Goal: Entertainment & Leisure: Consume media (video, audio)

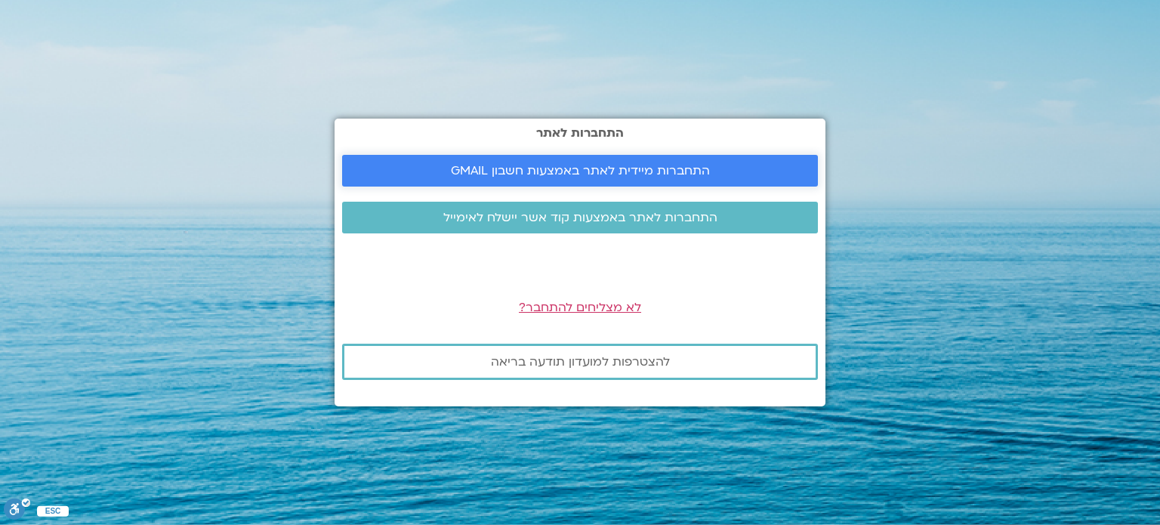
click at [608, 164] on span "התחברות מיידית לאתר באמצעות חשבון GMAIL" at bounding box center [580, 171] width 259 height 14
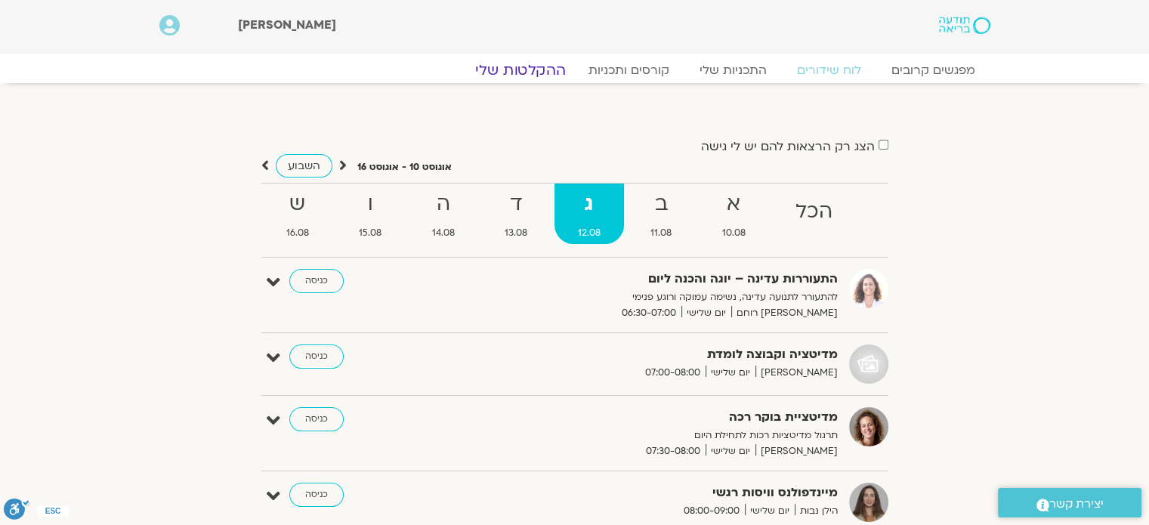
click at [525, 72] on link "ההקלטות שלי" at bounding box center [520, 70] width 127 height 18
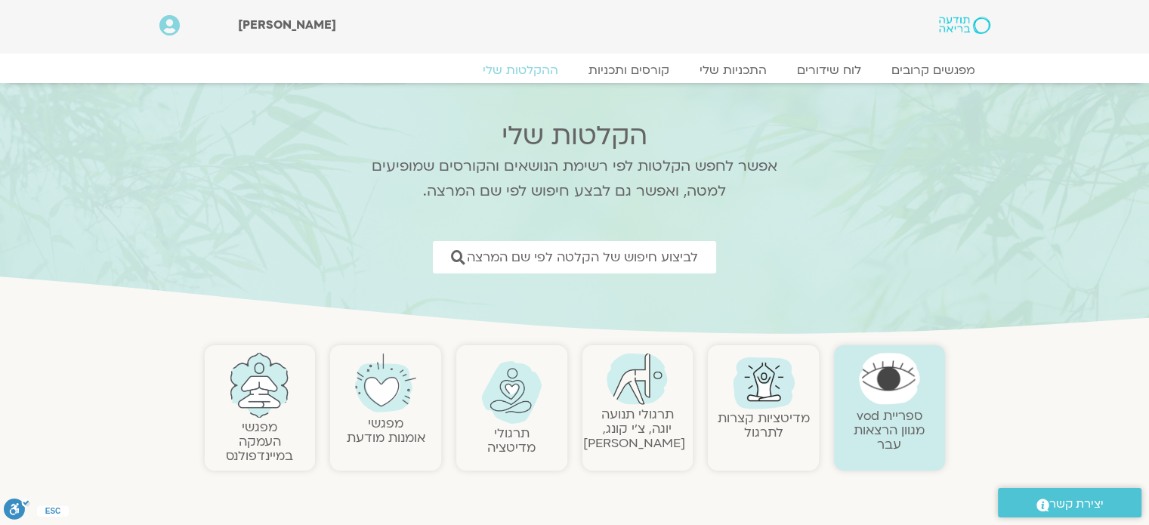
click at [647, 416] on link "תרגולי תנועה יוגה, צ׳י קונג, פלדנקרייז" at bounding box center [634, 429] width 102 height 46
click at [647, 396] on img at bounding box center [637, 379] width 61 height 52
click at [632, 391] on img at bounding box center [637, 379] width 61 height 52
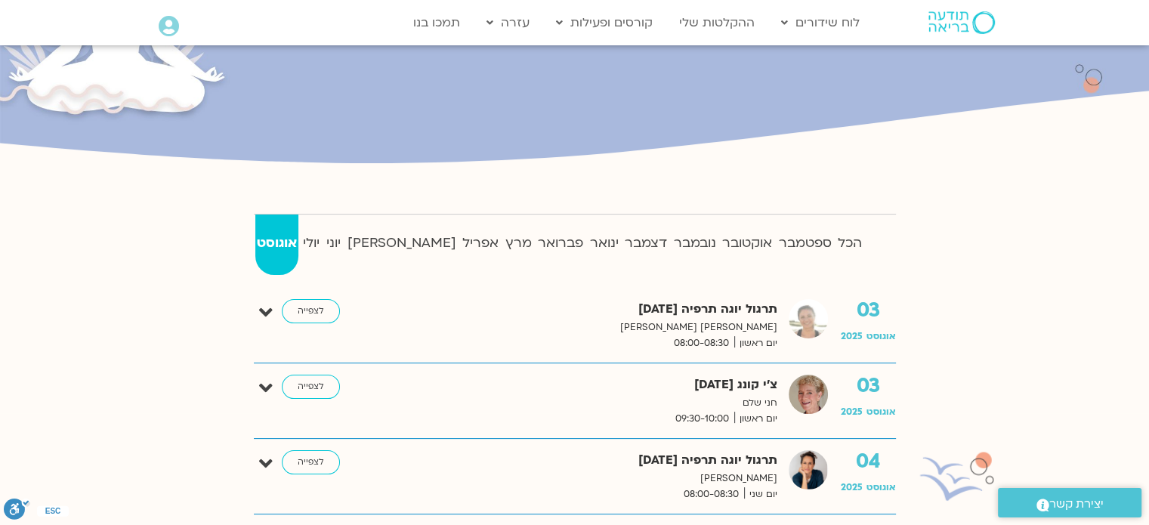
scroll to position [378, 0]
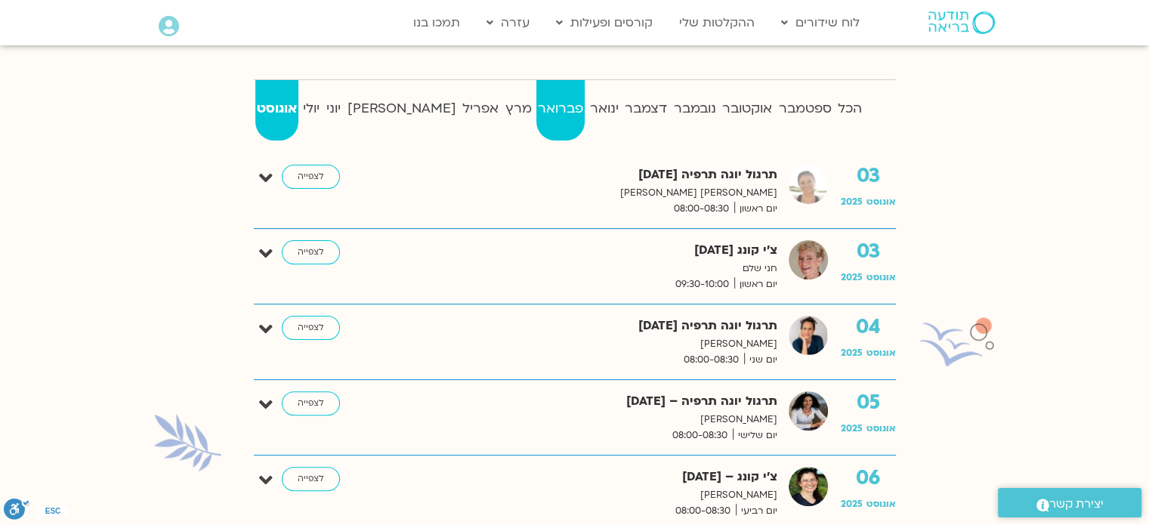
click at [536, 103] on strong "פברואר" at bounding box center [560, 108] width 49 height 23
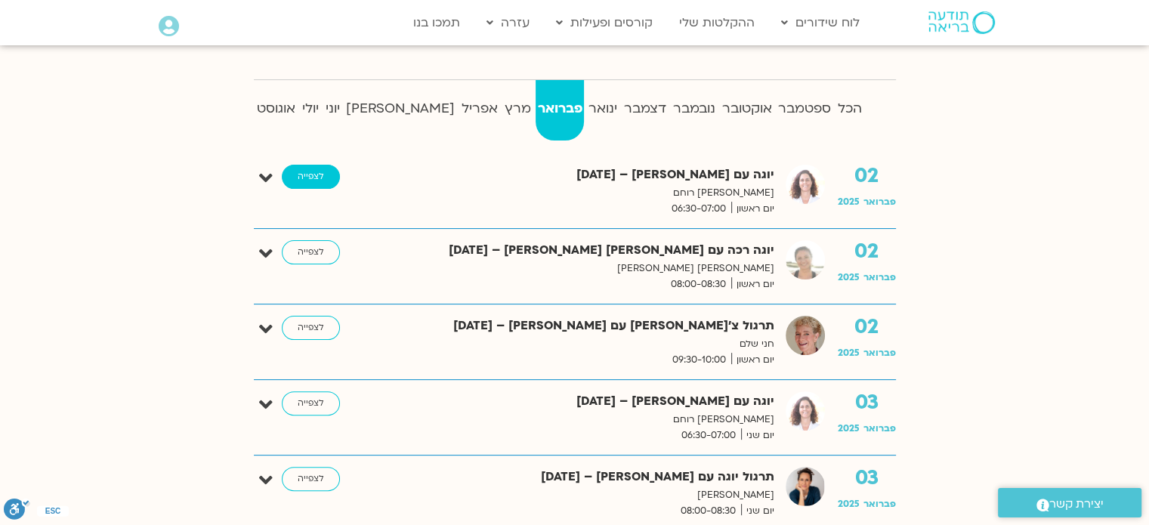
click at [301, 175] on link "לצפייה" at bounding box center [311, 177] width 58 height 24
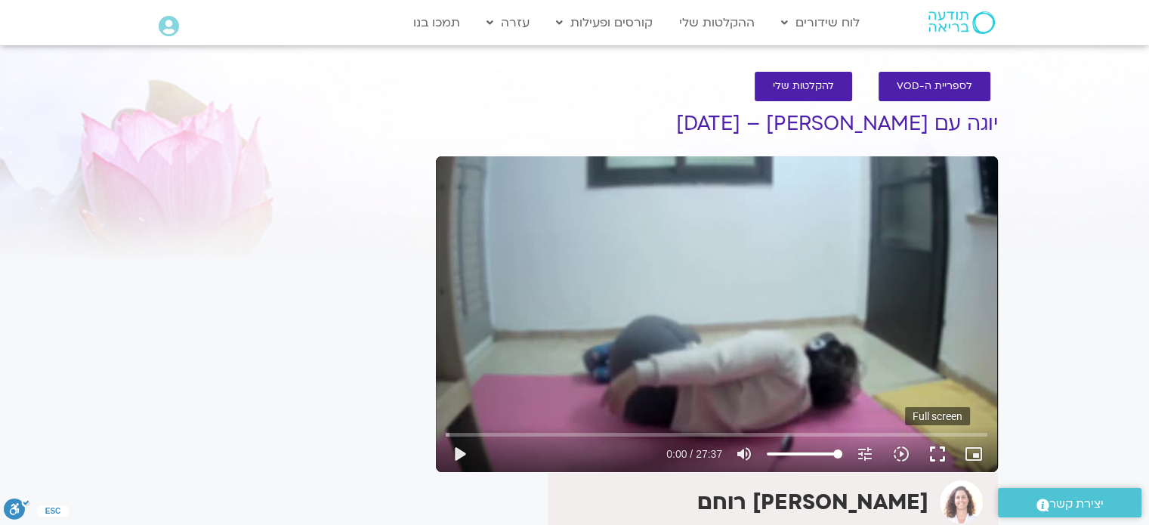
click at [937, 453] on button "fullscreen" at bounding box center [937, 454] width 36 height 36
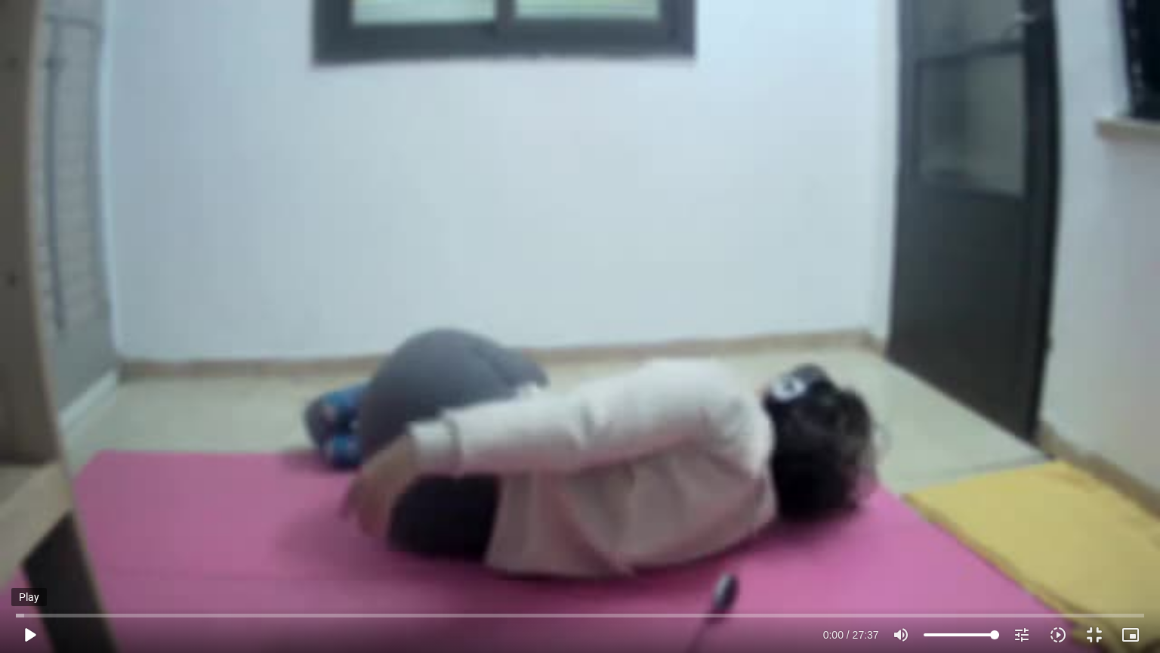
click at [35, 524] on button "play_arrow" at bounding box center [29, 634] width 36 height 36
click at [431, 241] on div "Skip Ad 1:51 pause 0:44 / 27:37 volume_up Mute tune Resolution Auto 360p slow_m…" at bounding box center [580, 326] width 1160 height 653
type input "44.975696"
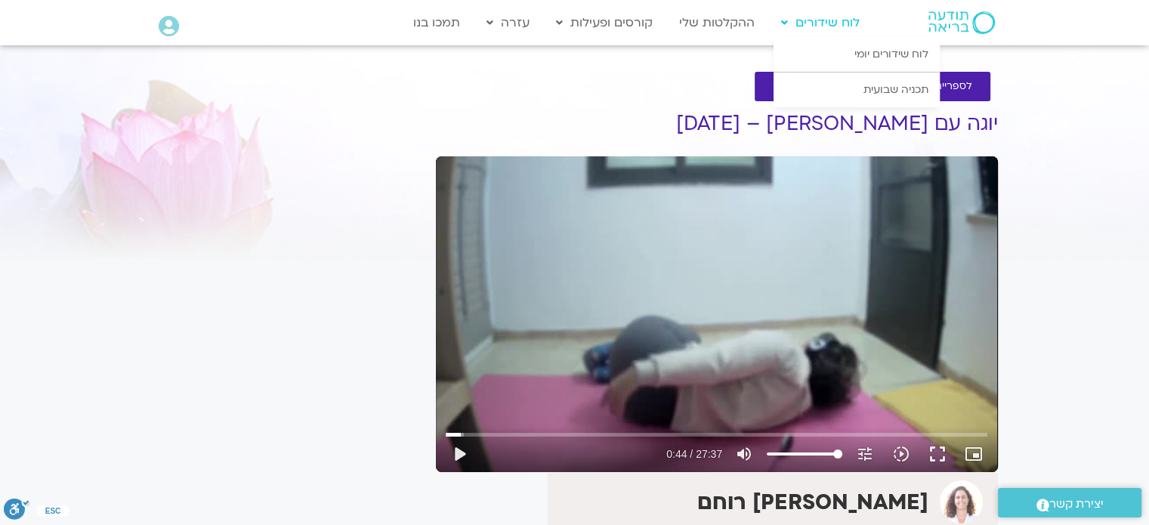
click at [824, 24] on link "לוח שידורים" at bounding box center [821, 22] width 94 height 29
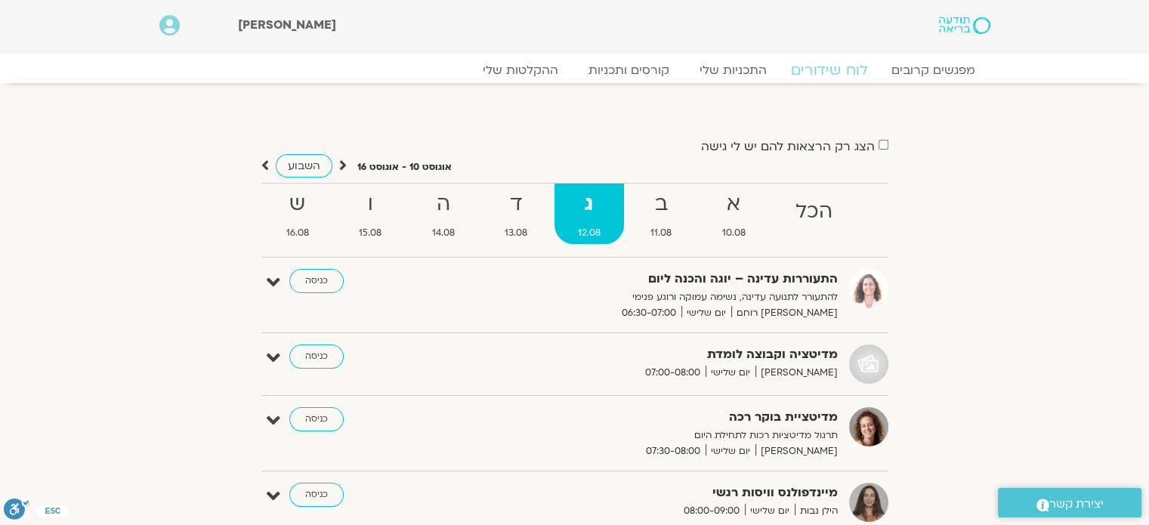
click at [830, 70] on link "לוח שידורים" at bounding box center [828, 70] width 113 height 18
click at [317, 280] on link "כניסה" at bounding box center [316, 281] width 54 height 24
click at [321, 280] on link "כניסה" at bounding box center [316, 281] width 54 height 24
click at [506, 206] on strong "ד" at bounding box center [516, 204] width 70 height 34
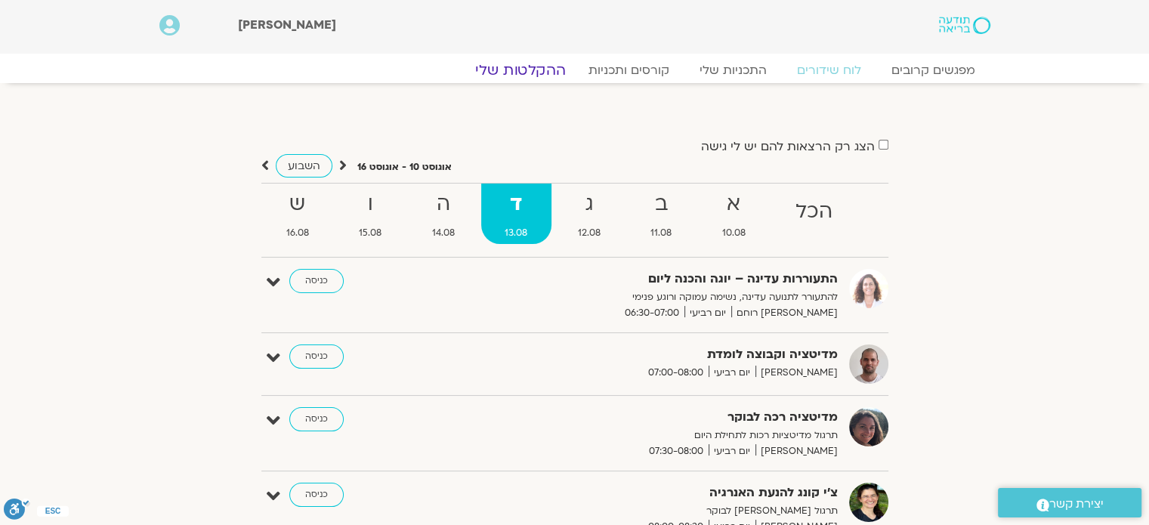
click at [527, 65] on link "ההקלטות שלי" at bounding box center [520, 70] width 127 height 18
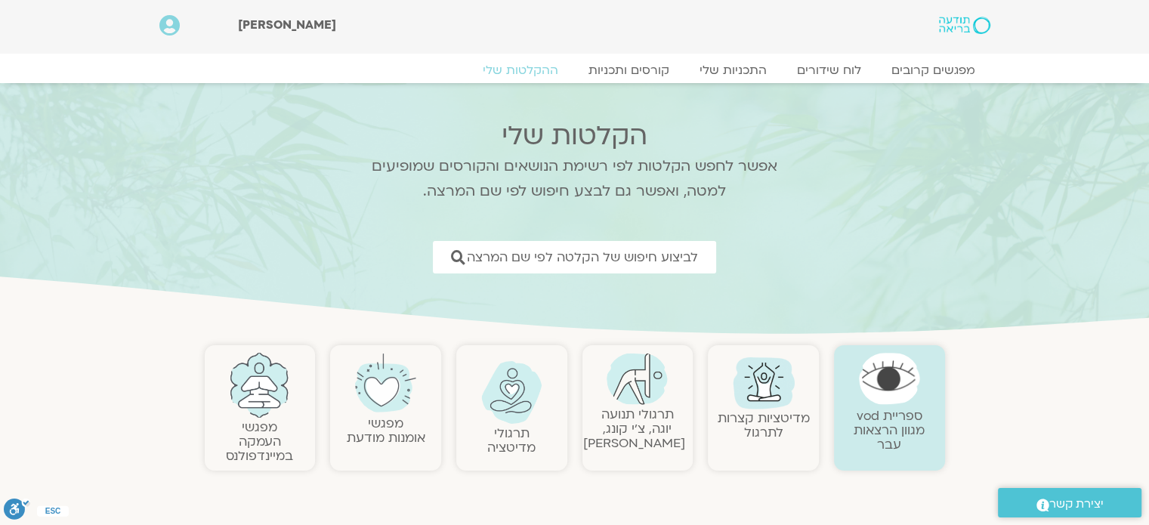
click at [639, 414] on link "תרגולי תנועה יוגה, צ׳י קונג, [PERSON_NAME]" at bounding box center [634, 429] width 102 height 46
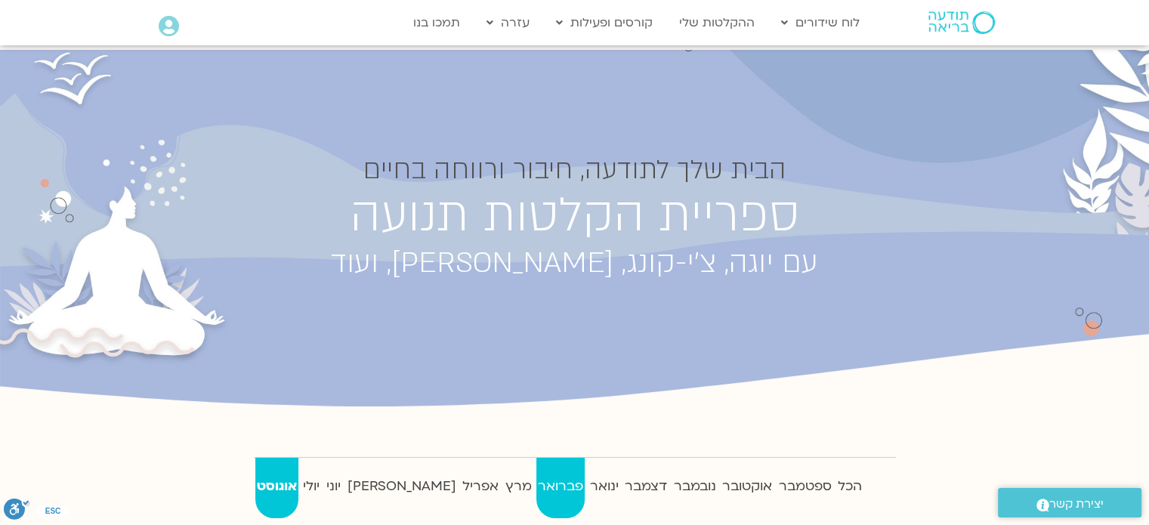
click at [536, 482] on strong "פברואר" at bounding box center [560, 486] width 49 height 23
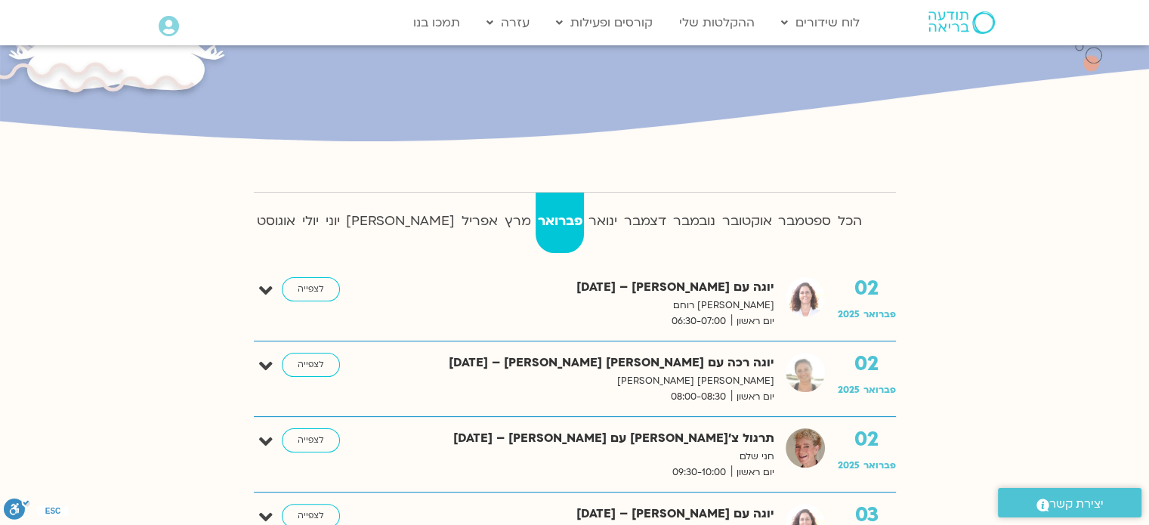
scroll to position [302, 0]
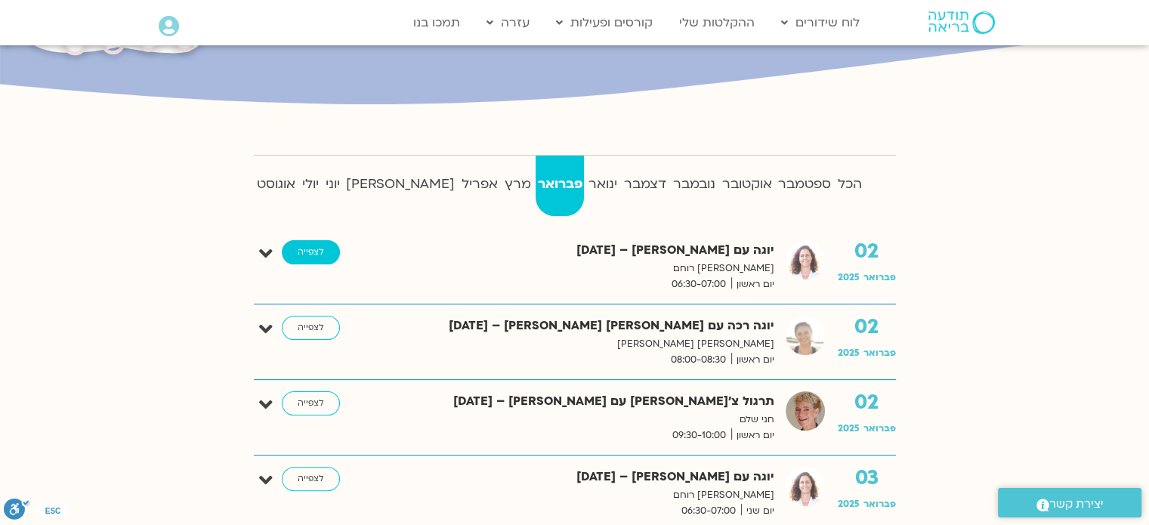
click at [304, 250] on link "לצפייה" at bounding box center [311, 252] width 58 height 24
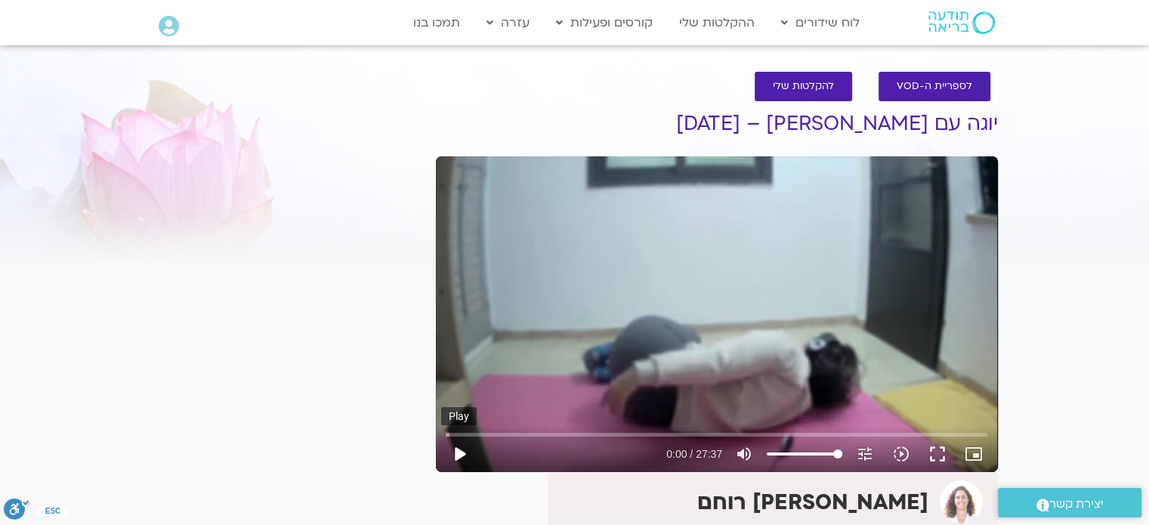
click at [462, 452] on button "play_arrow" at bounding box center [459, 454] width 36 height 36
click at [934, 449] on button "fullscreen" at bounding box center [937, 454] width 36 height 36
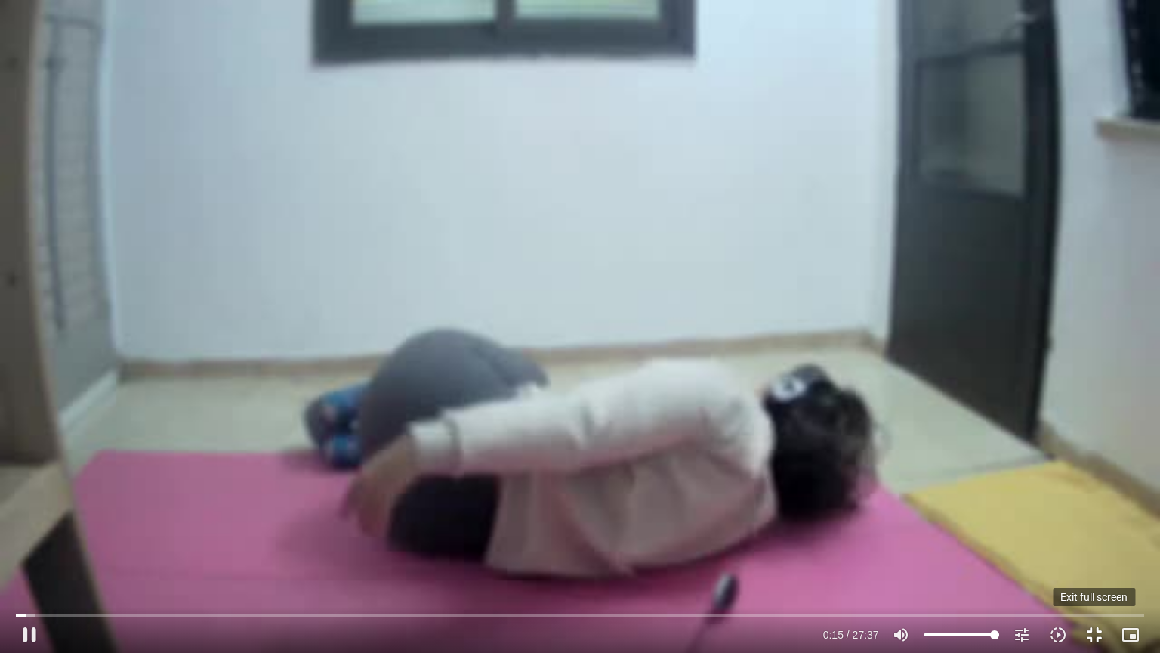
click at [1096, 524] on button "fullscreen_exit" at bounding box center [1094, 634] width 36 height 36
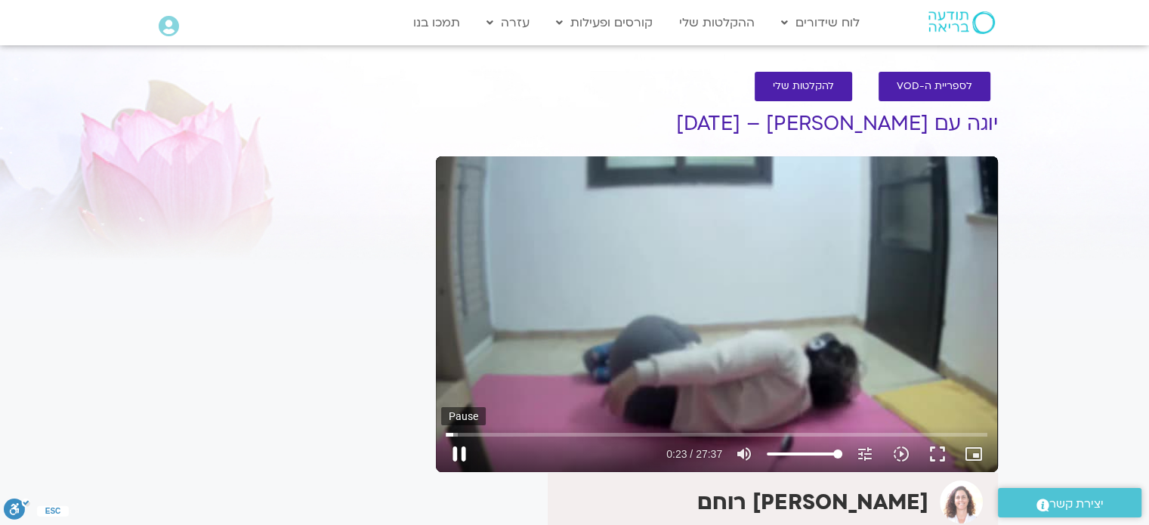
click at [459, 456] on button "pause" at bounding box center [459, 454] width 36 height 36
type input "23.760206"
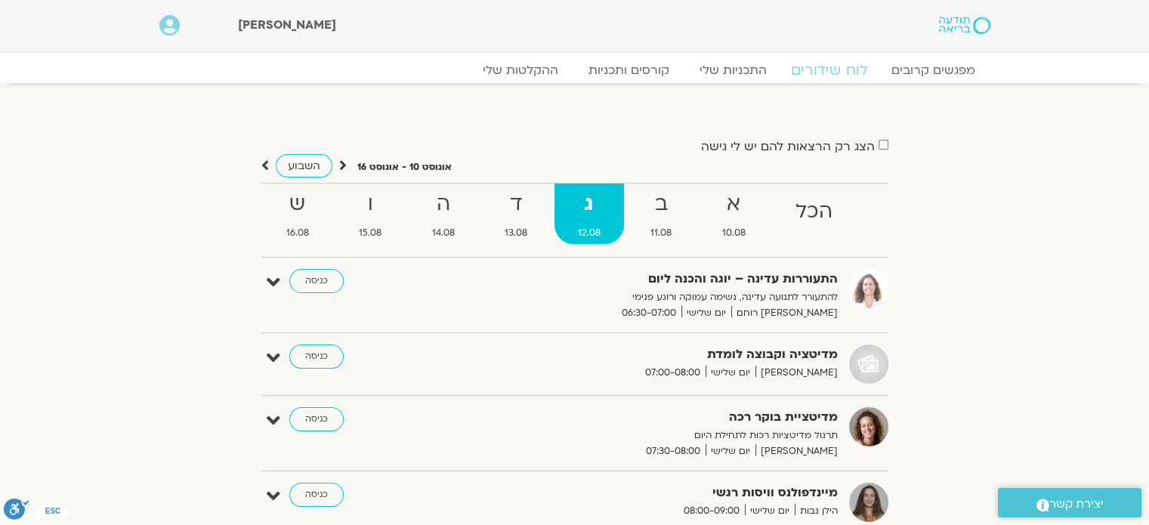
click at [826, 68] on link "לוח שידורים" at bounding box center [828, 70] width 113 height 18
click at [505, 215] on strong "ד" at bounding box center [516, 204] width 70 height 34
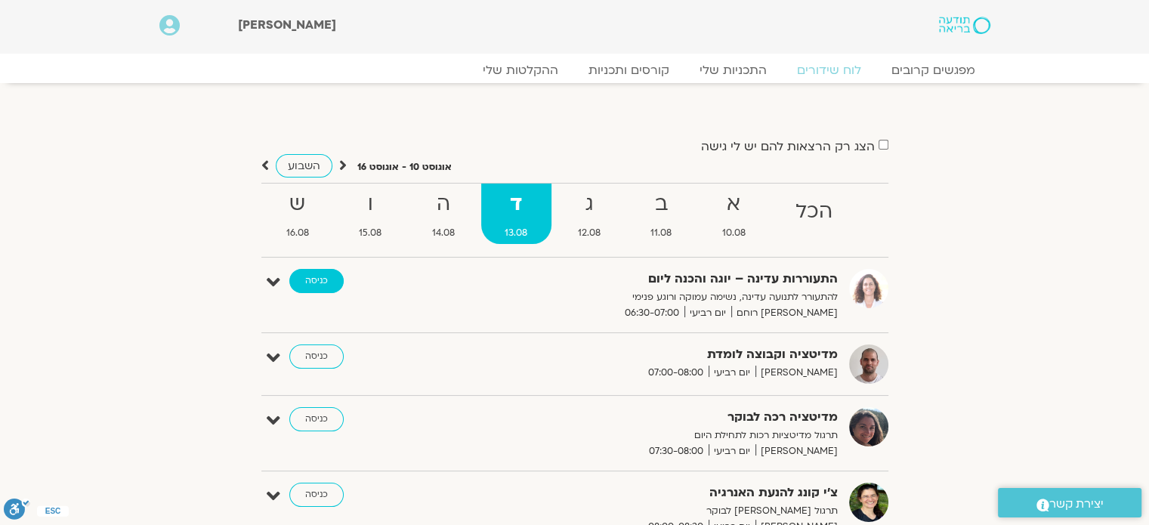
click at [314, 280] on link "כניסה" at bounding box center [316, 281] width 54 height 24
